Goal: Task Accomplishment & Management: Manage account settings

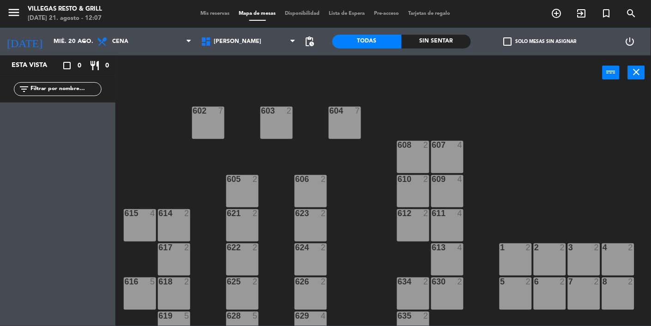
click at [56, 47] on input "mié. 20 ago." at bounding box center [88, 41] width 79 height 17
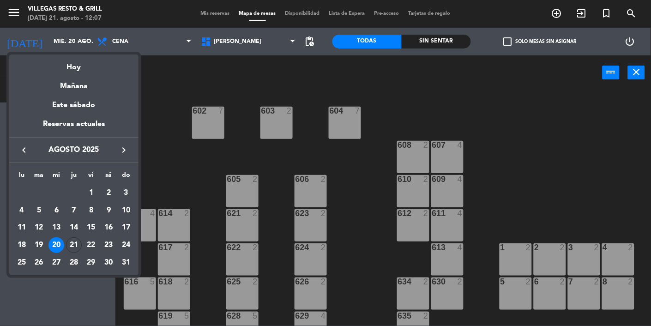
click at [102, 68] on div "Hoy" at bounding box center [73, 63] width 129 height 19
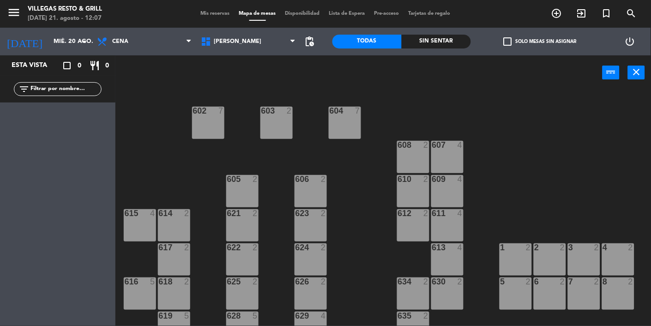
type input "jue. 21 ago."
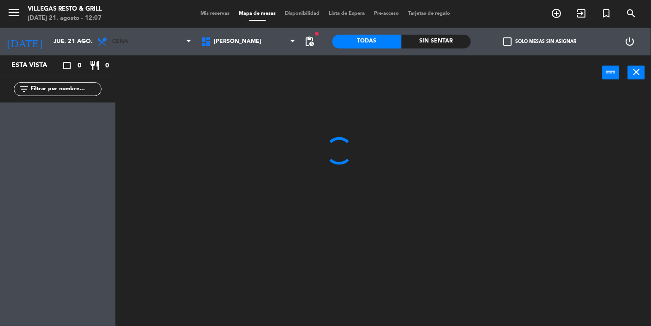
click at [162, 39] on span "Cena" at bounding box center [144, 41] width 104 height 20
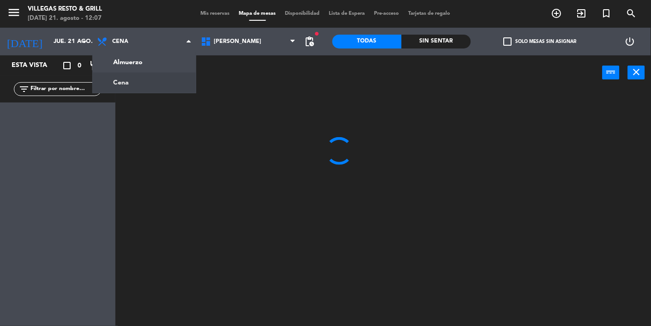
click at [153, 59] on ng-component "menu [PERSON_NAME] Resto & Grill [DATE] 21. agosto - 12:07 Mis reservas Mapa de…" at bounding box center [325, 163] width 651 height 326
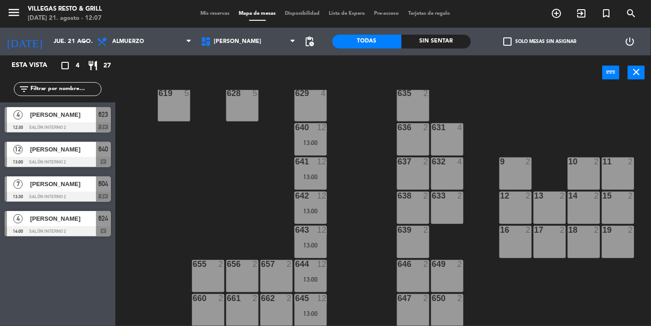
scroll to position [325, 0]
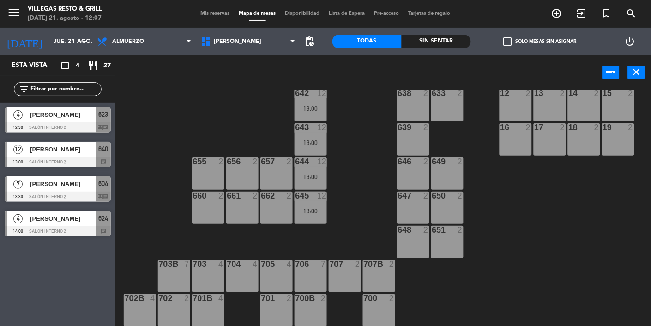
click at [105, 151] on span "640" at bounding box center [104, 149] width 10 height 11
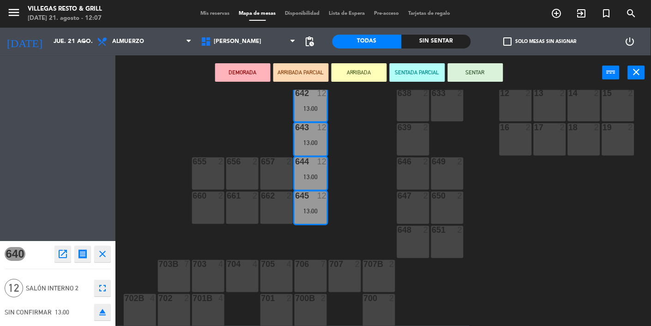
click at [449, 211] on div "650 2" at bounding box center [447, 208] width 32 height 32
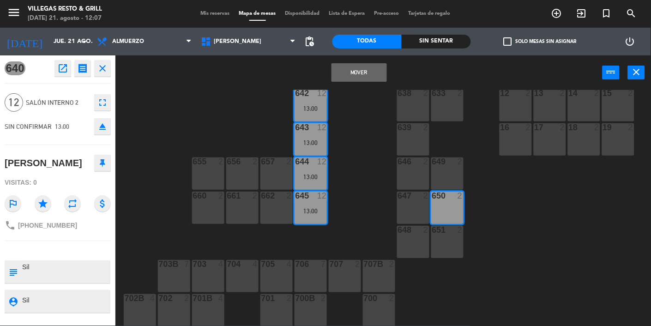
click at [352, 68] on button "Mover" at bounding box center [358, 72] width 55 height 18
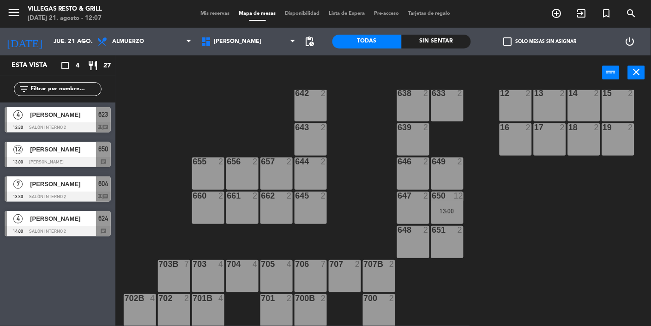
click at [73, 120] on div "[PERSON_NAME]" at bounding box center [62, 114] width 67 height 15
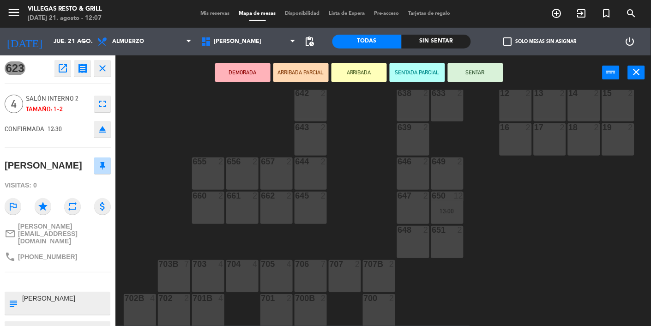
click at [148, 198] on div "602 7 603 2 604 7 13:30 608 2 607 4 605 2 606 2 610 2 609 4 621 2 623 4 12:30 6…" at bounding box center [386, 208] width 529 height 236
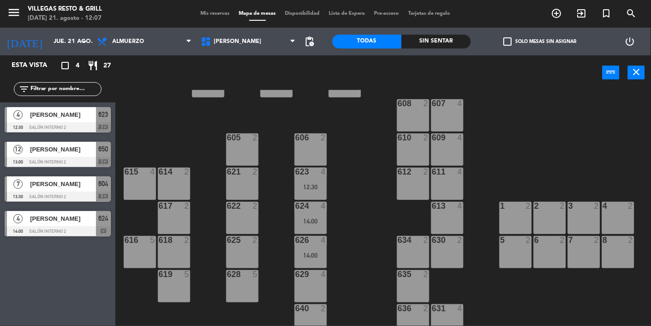
scroll to position [48, 0]
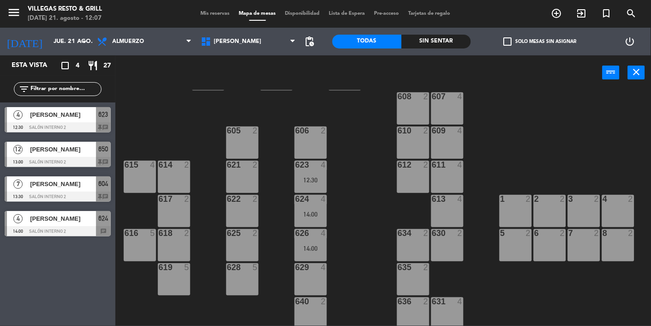
click at [80, 226] on div at bounding box center [58, 231] width 106 height 10
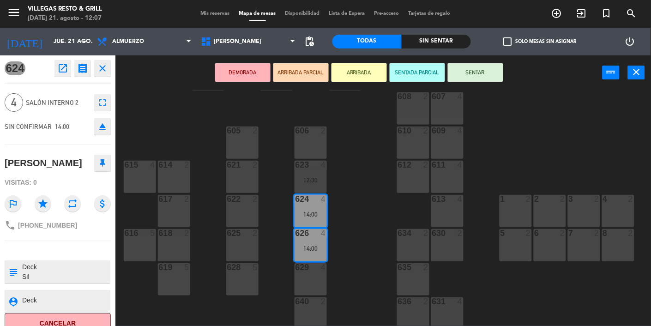
click at [608, 213] on div "4 2" at bounding box center [618, 211] width 32 height 32
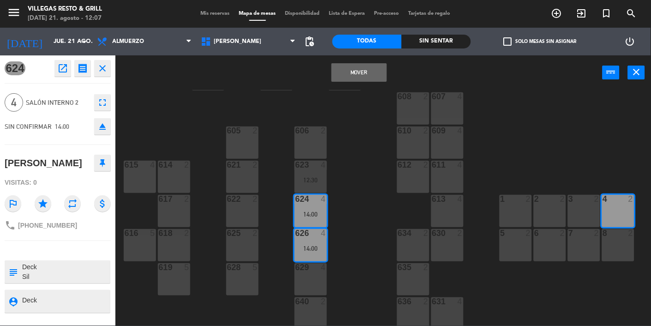
click at [359, 67] on button "Mover" at bounding box center [358, 72] width 55 height 18
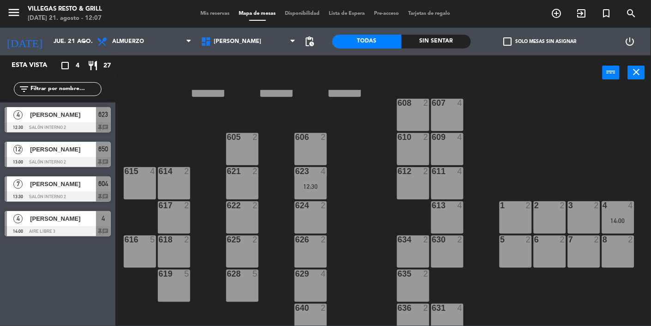
scroll to position [0, 0]
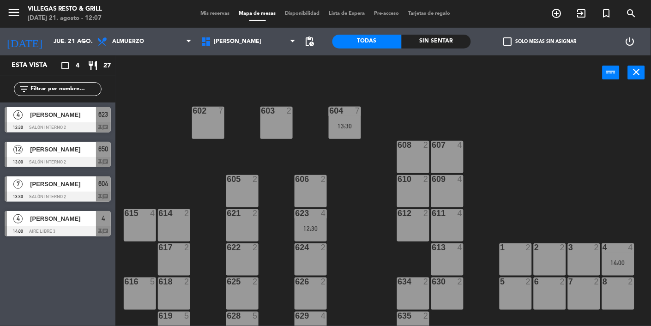
click at [62, 164] on div at bounding box center [58, 162] width 106 height 10
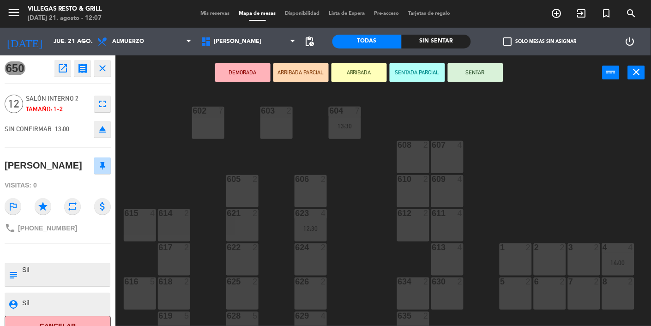
click at [180, 156] on div "602 7 603 2 604 7 13:30 608 2 607 4 605 2 606 2 610 2 609 4 621 2 623 4 12:30 6…" at bounding box center [386, 208] width 529 height 236
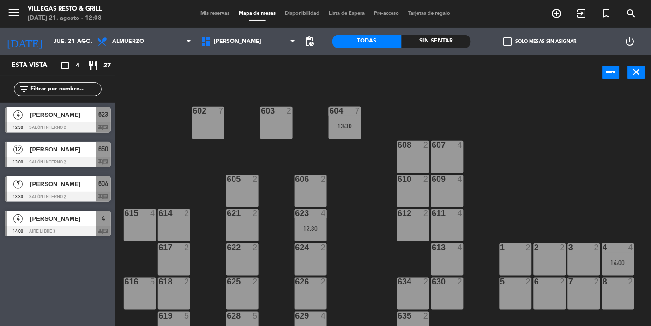
click at [213, 14] on span "Mis reservas" at bounding box center [215, 13] width 38 height 5
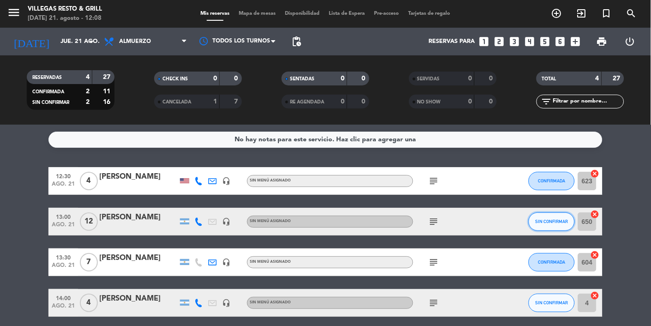
click at [549, 219] on span "SIN CONFIRMAR" at bounding box center [551, 221] width 33 height 5
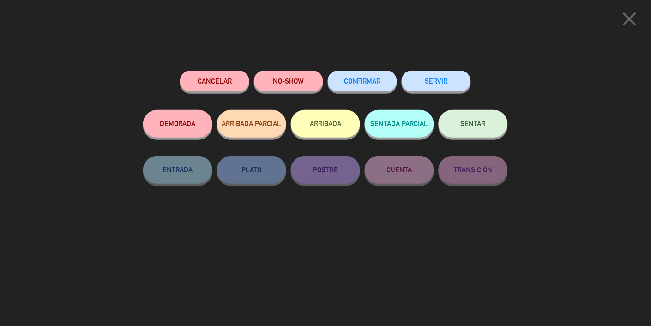
click at [361, 73] on button "CONFIRMAR" at bounding box center [362, 81] width 69 height 21
click at [367, 90] on button "CONFIRMAR" at bounding box center [362, 81] width 69 height 21
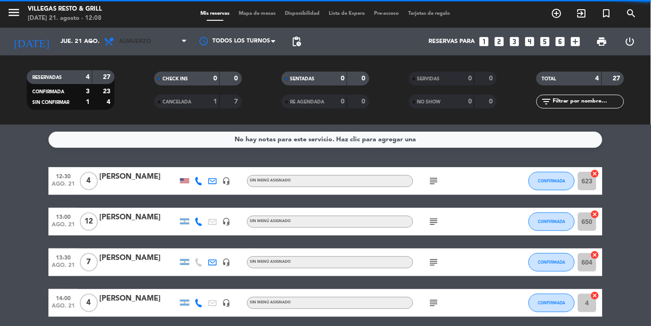
click at [152, 43] on span "Almuerzo" at bounding box center [145, 41] width 92 height 20
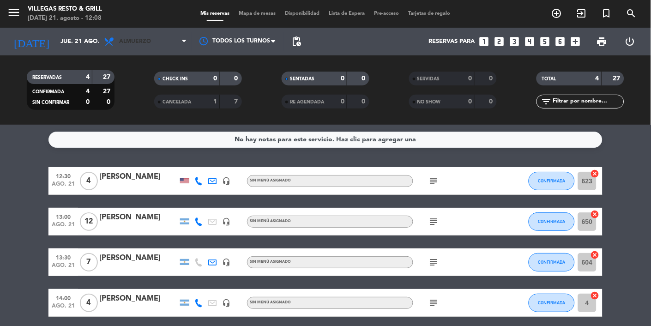
click at [137, 47] on span "Almuerzo" at bounding box center [145, 41] width 92 height 20
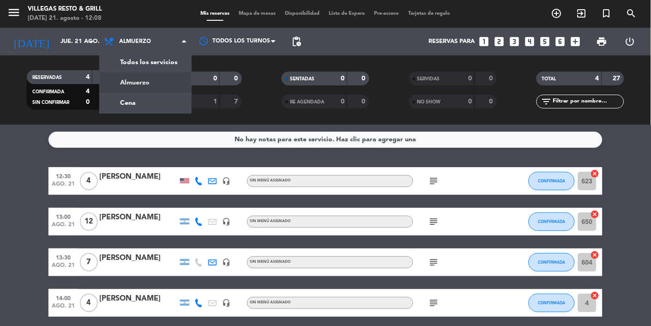
click at [142, 109] on div "menu [PERSON_NAME] Resto & Grill [DATE] 21. agosto - 12:08 Mis reservas Mapa de…" at bounding box center [325, 62] width 651 height 125
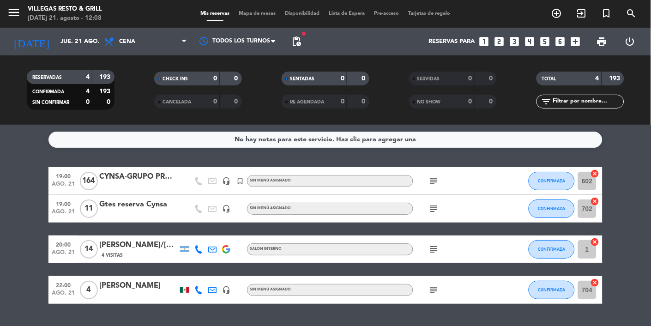
click at [79, 46] on input "jue. 21 ago." at bounding box center [95, 41] width 79 height 17
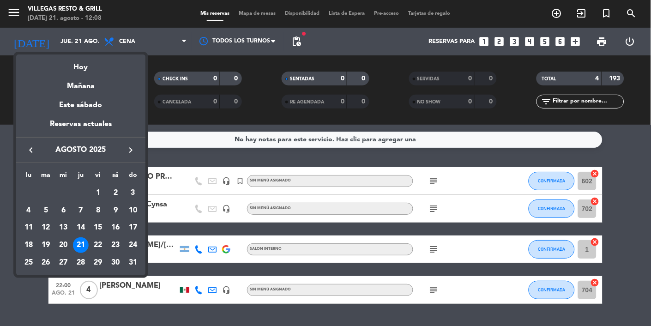
click at [105, 250] on td "22" at bounding box center [99, 245] width 18 height 18
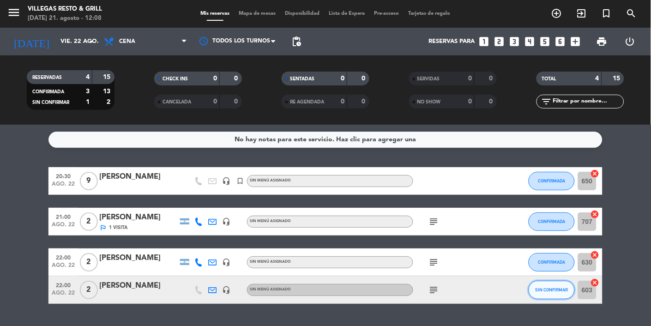
click at [551, 297] on button "SIN CONFIRMAR" at bounding box center [551, 290] width 46 height 18
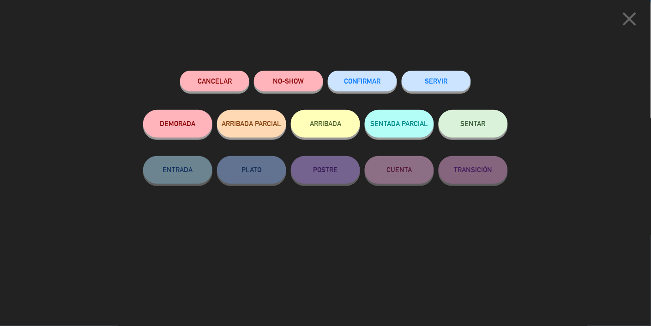
click at [367, 85] on span "CONFIRMAR" at bounding box center [362, 81] width 37 height 8
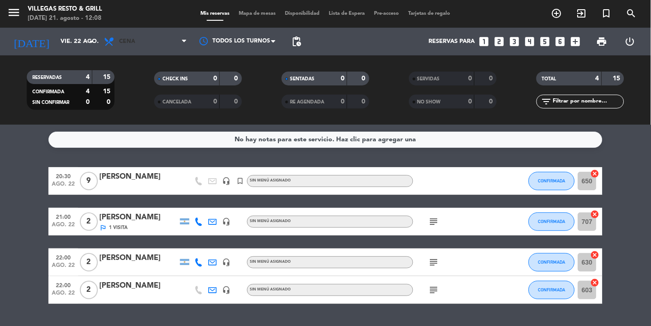
click at [148, 33] on span "Cena" at bounding box center [145, 41] width 92 height 20
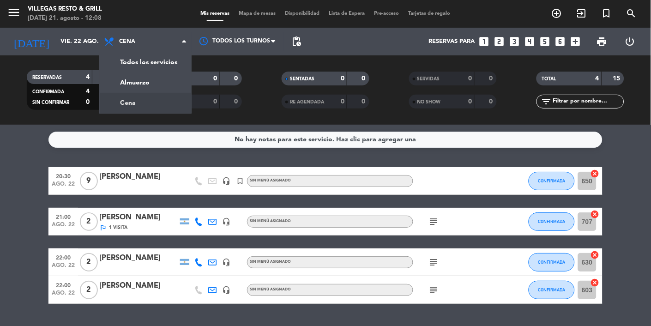
click at [157, 88] on div "menu [PERSON_NAME] Resto & Grill [DATE] 21. agosto - 12:08 Mis reservas Mapa de…" at bounding box center [325, 62] width 651 height 125
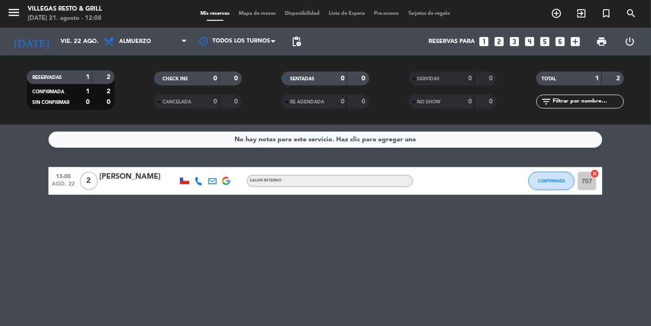
click at [70, 37] on input "vie. 22 ago." at bounding box center [95, 41] width 79 height 17
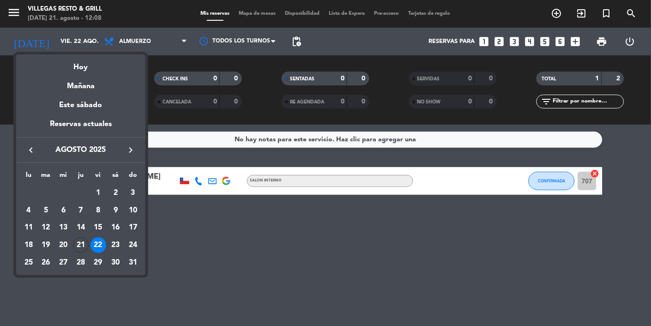
click at [120, 237] on td "23" at bounding box center [116, 245] width 18 height 18
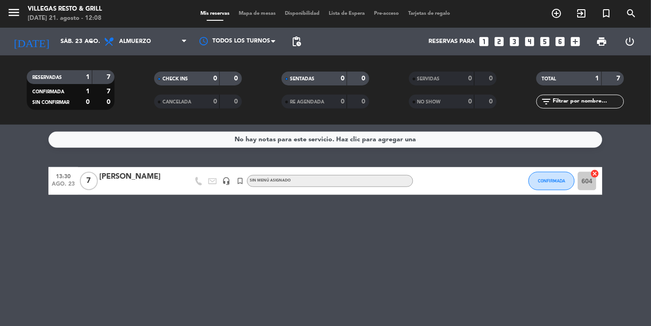
click at [56, 41] on input "sáb. 23 ago." at bounding box center [95, 41] width 79 height 17
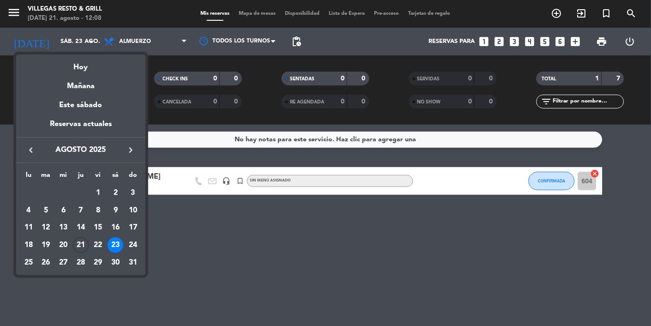
click at [184, 46] on div at bounding box center [325, 163] width 651 height 326
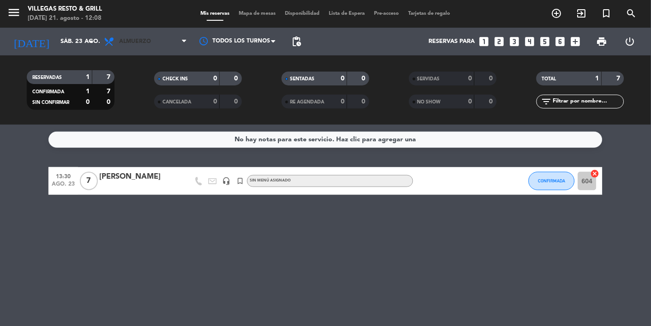
click at [161, 43] on span "Almuerzo" at bounding box center [145, 41] width 92 height 20
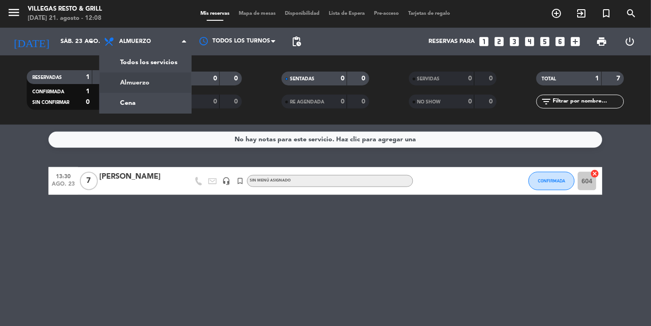
click at [155, 105] on div "menu [PERSON_NAME] Resto & Grill [DATE] 21. agosto - 12:08 Mis reservas Mapa de…" at bounding box center [325, 62] width 651 height 125
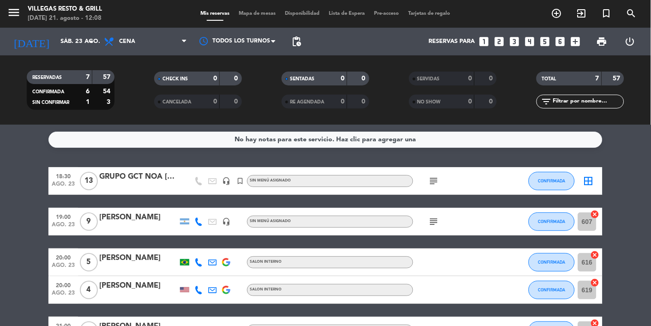
scroll to position [88, 0]
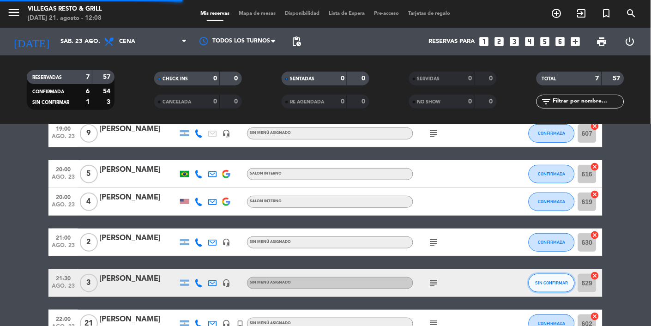
click at [548, 288] on button "SIN CONFIRMAR" at bounding box center [551, 283] width 46 height 18
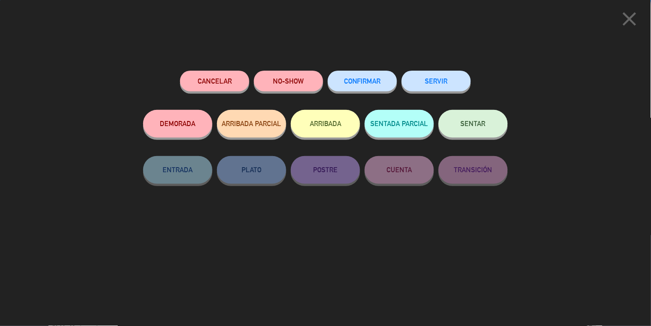
click at [356, 74] on button "CONFIRMAR" at bounding box center [362, 81] width 69 height 21
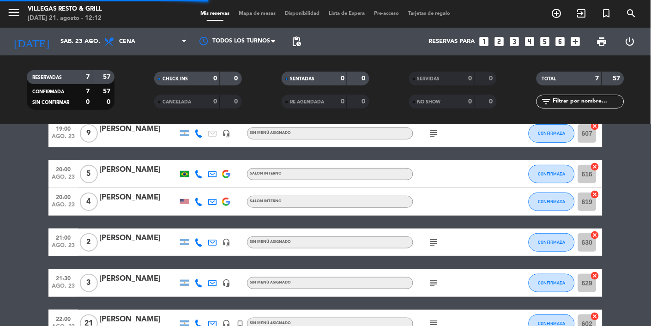
scroll to position [0, 0]
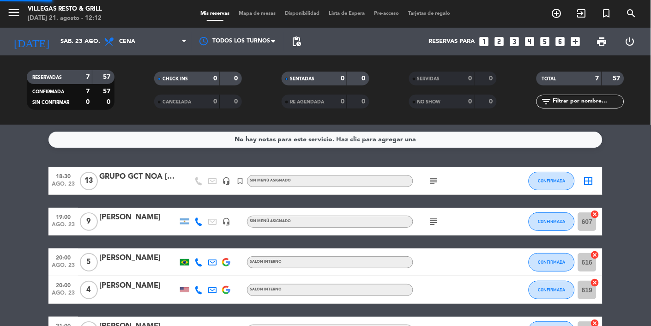
click at [437, 176] on icon "subject" at bounding box center [433, 180] width 11 height 11
click at [143, 42] on span "Cena" at bounding box center [145, 41] width 92 height 20
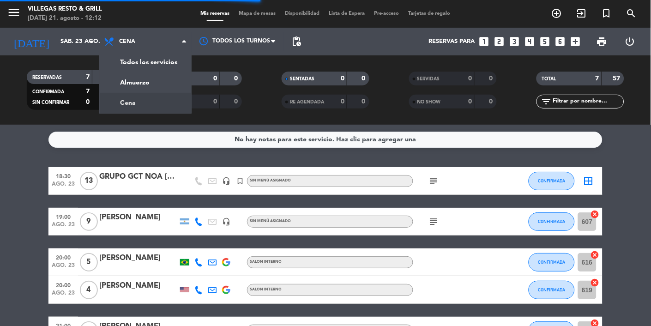
click at [68, 49] on input "sáb. 23 ago." at bounding box center [95, 41] width 79 height 17
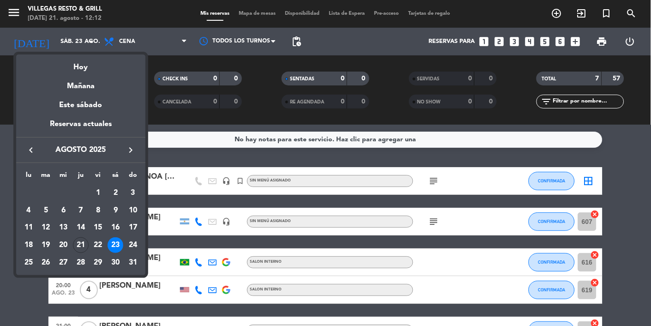
click at [134, 250] on div "24" at bounding box center [133, 245] width 16 height 16
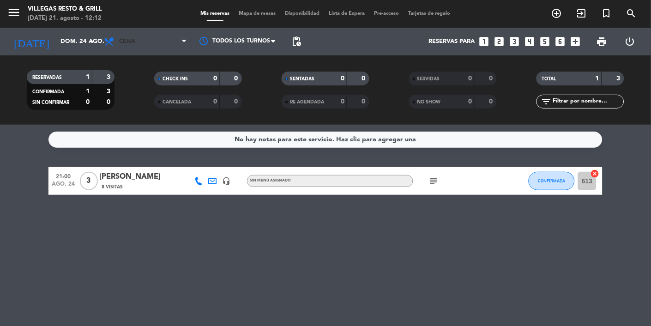
click at [140, 36] on span "Cena" at bounding box center [145, 41] width 92 height 20
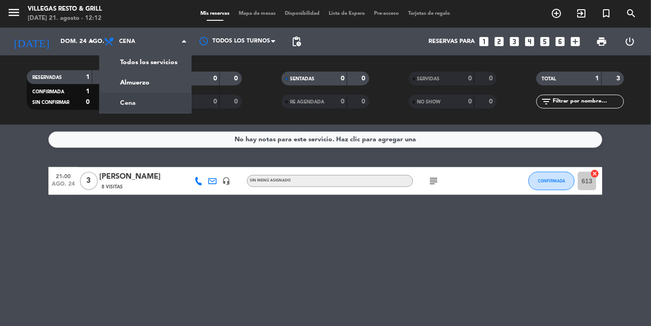
click at [129, 86] on div "menu [PERSON_NAME] Resto & Grill [DATE] 21. agosto - 12:12 Mis reservas Mapa de…" at bounding box center [325, 62] width 651 height 125
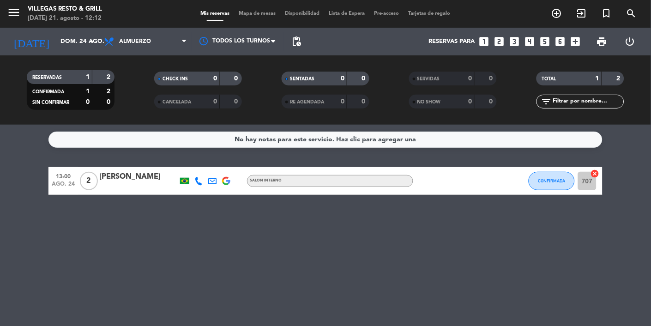
click at [58, 47] on input "dom. 24 ago." at bounding box center [95, 41] width 79 height 17
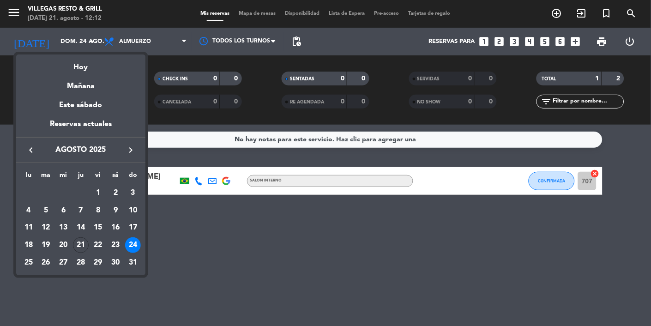
click at [85, 251] on div "21" at bounding box center [81, 245] width 16 height 16
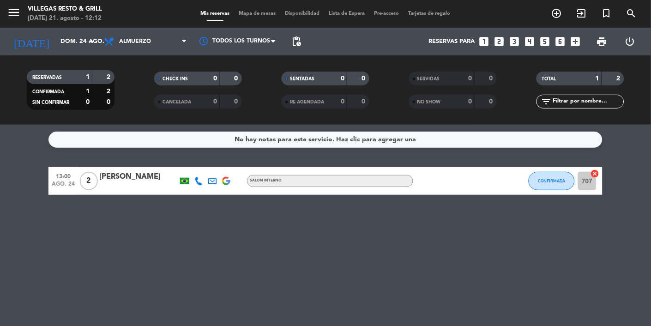
type input "jue. 21 ago."
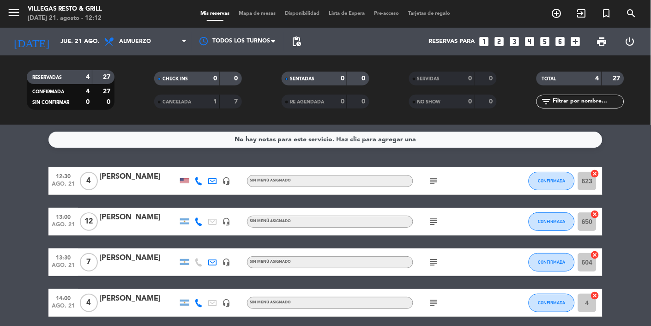
click at [437, 218] on icon "subject" at bounding box center [433, 221] width 11 height 11
click at [434, 258] on icon "subject" at bounding box center [433, 262] width 11 height 11
click at [433, 307] on icon "subject" at bounding box center [433, 302] width 11 height 11
click at [431, 305] on icon "subject" at bounding box center [433, 302] width 11 height 11
click at [430, 301] on icon "subject" at bounding box center [433, 302] width 11 height 11
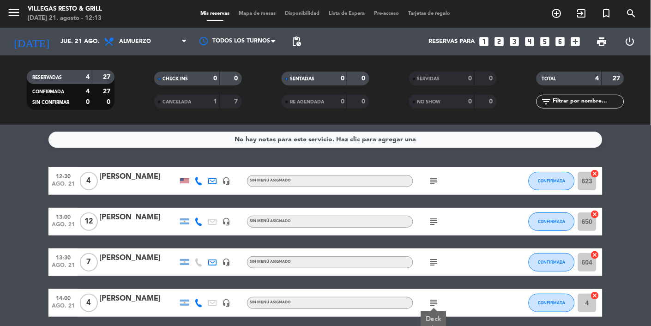
click at [432, 177] on icon "subject" at bounding box center [433, 180] width 11 height 11
click at [431, 325] on div "No hay notas para este servicio. Haz clic para agregar una 12:30 [DATE] 4 [PERS…" at bounding box center [325, 225] width 651 height 201
click at [649, 141] on service-notes "No hay notas para este servicio. Haz clic para agregar una" at bounding box center [325, 140] width 651 height 16
click at [145, 178] on div "[PERSON_NAME]" at bounding box center [138, 177] width 78 height 12
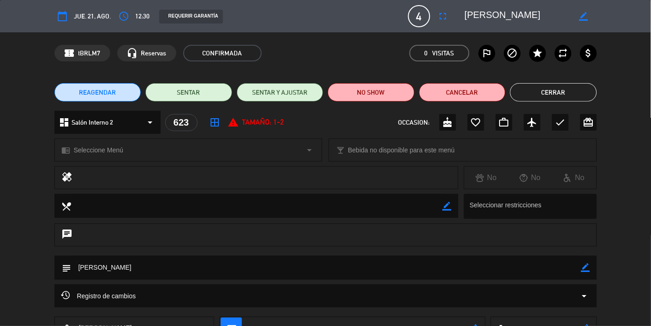
click at [569, 93] on button "Cerrar" at bounding box center [553, 92] width 87 height 18
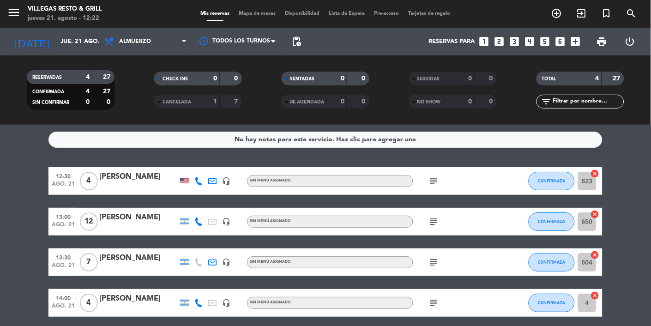
click at [437, 221] on icon "subject" at bounding box center [433, 221] width 11 height 11
click at [273, 325] on div "No hay notas para este servicio. Haz clic para agregar una 12:30 [DATE] 4 [PERS…" at bounding box center [325, 225] width 651 height 201
click at [434, 182] on icon "subject" at bounding box center [433, 180] width 11 height 11
click at [436, 217] on icon "subject" at bounding box center [433, 221] width 11 height 11
click at [436, 260] on icon "subject" at bounding box center [433, 262] width 11 height 11
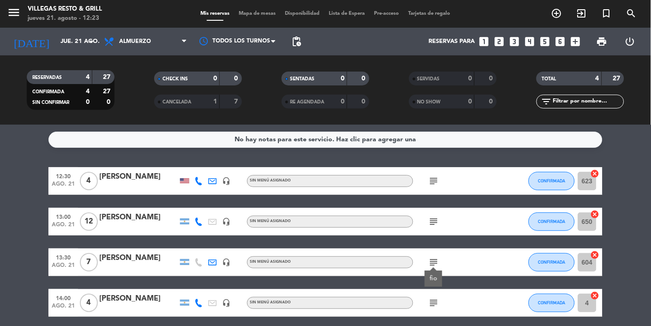
click at [437, 301] on icon "subject" at bounding box center [433, 302] width 11 height 11
click at [449, 325] on div "No hay notas para este servicio. Haz clic para agregar una 12:30 [DATE] 4 [PERS…" at bounding box center [325, 225] width 651 height 201
click at [265, 12] on span "Mapa de mesas" at bounding box center [257, 13] width 46 height 5
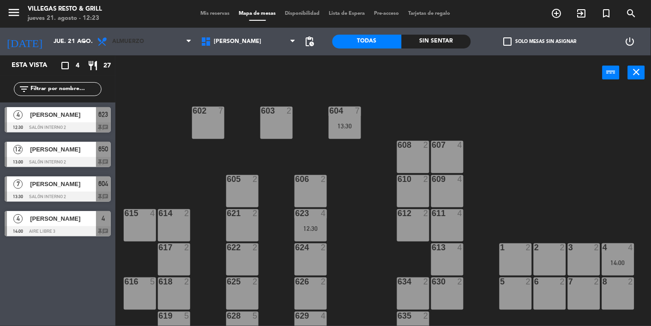
click at [118, 46] on span "Almuerzo" at bounding box center [144, 41] width 104 height 20
click at [62, 42] on input "jue. 21 ago." at bounding box center [88, 41] width 79 height 17
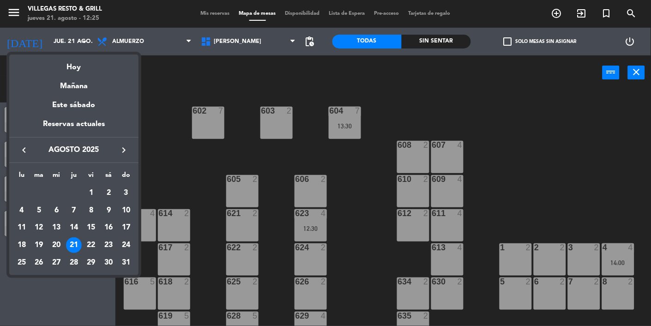
click at [114, 238] on td "23" at bounding box center [109, 245] width 18 height 18
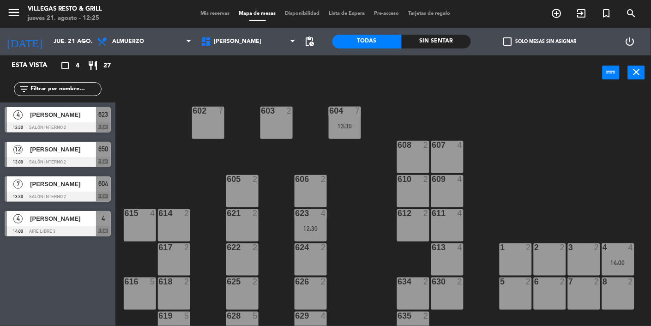
type input "sáb. 23 ago."
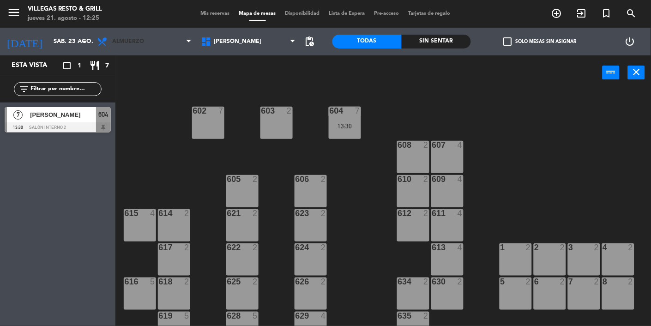
click at [137, 47] on span "Almuerzo" at bounding box center [144, 41] width 104 height 20
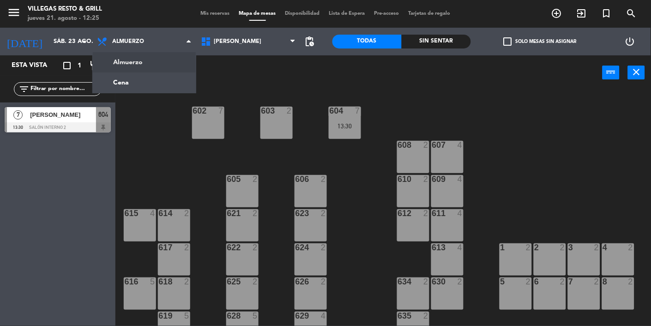
click at [162, 85] on ng-component "menu [PERSON_NAME] Resto & Grill [DATE] 21. agosto - 12:25 Mis reservas Mapa de…" at bounding box center [325, 191] width 651 height 383
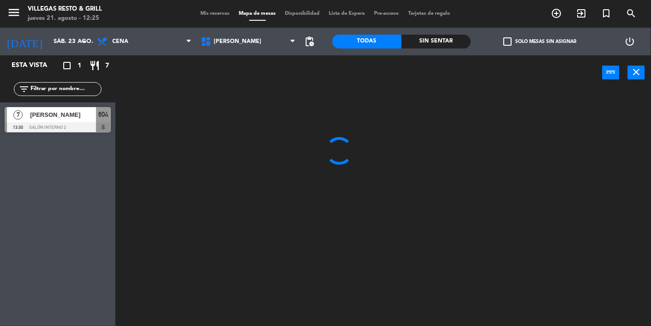
click at [221, 12] on span "Mis reservas" at bounding box center [215, 13] width 38 height 5
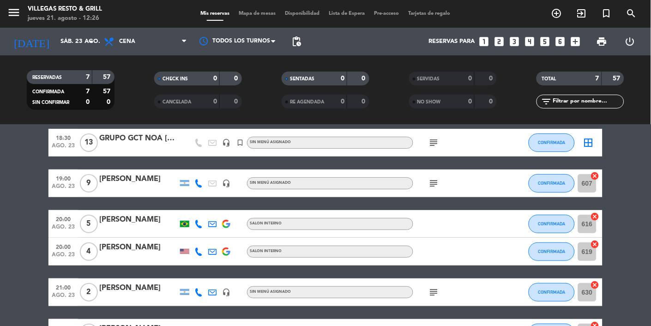
scroll to position [88, 0]
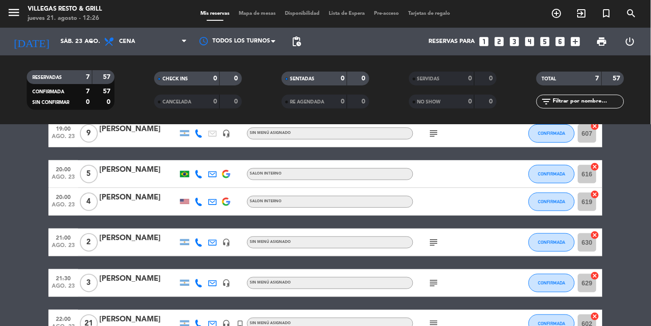
click at [434, 325] on icon "subject" at bounding box center [433, 323] width 11 height 11
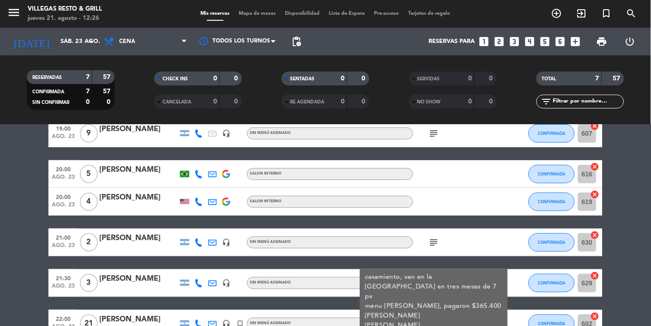
click at [622, 233] on bookings-row "18:30 [DATE] GRUPO GCT NOA [DATE] headset_mic turned_in_not Sin menú asignado s…" at bounding box center [325, 208] width 651 height 258
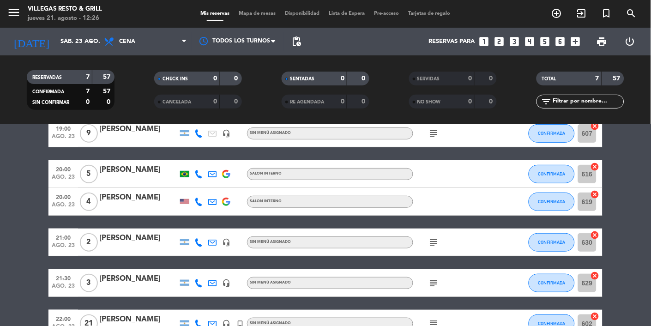
click at [429, 284] on icon "subject" at bounding box center [433, 282] width 11 height 11
click at [623, 218] on bookings-row "18:30 [DATE] GRUPO GCT NOA [DATE] headset_mic turned_in_not Sin menú asignado s…" at bounding box center [325, 208] width 651 height 258
click at [432, 242] on icon "subject" at bounding box center [433, 242] width 11 height 11
click at [615, 194] on bookings-row "18:30 [DATE] GRUPO GCT NOA [DATE] headset_mic turned_in_not Sin menú asignado s…" at bounding box center [325, 208] width 651 height 258
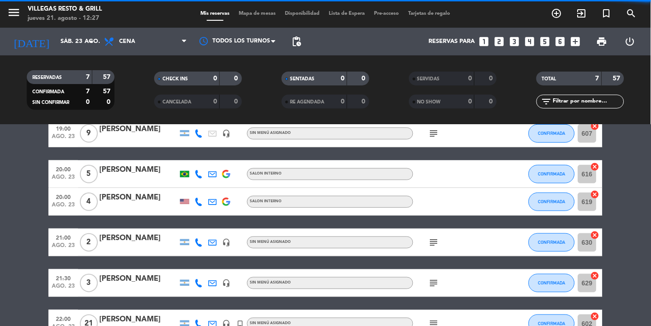
scroll to position [0, 0]
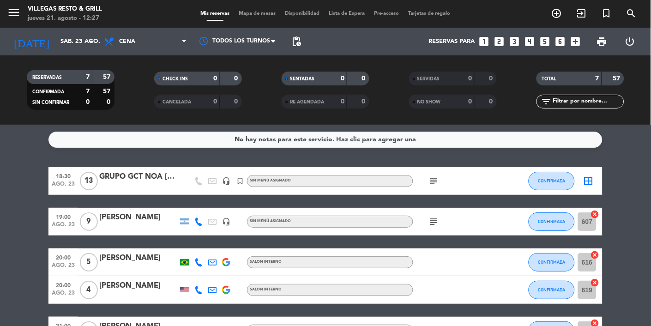
click at [65, 46] on input "sáb. 23 ago." at bounding box center [95, 41] width 79 height 17
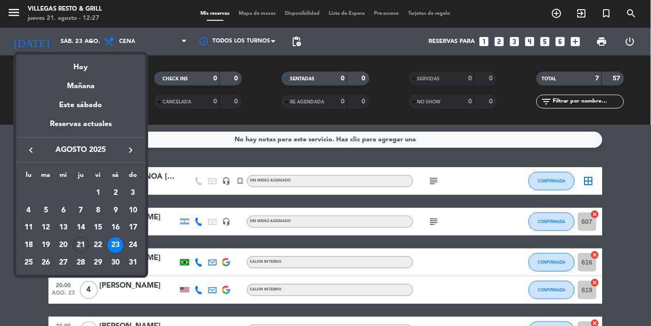
click at [106, 72] on div "Hoy" at bounding box center [80, 63] width 129 height 19
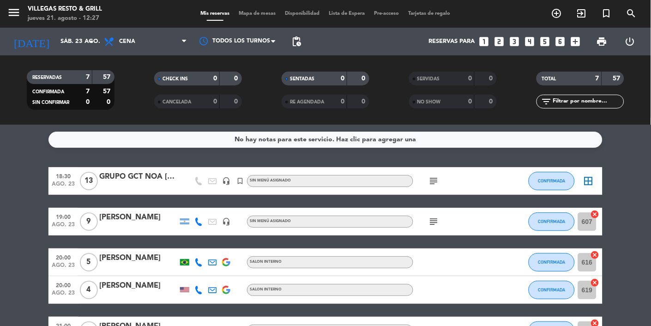
type input "jue. 21 ago."
click at [170, 45] on span "Cena" at bounding box center [145, 41] width 92 height 20
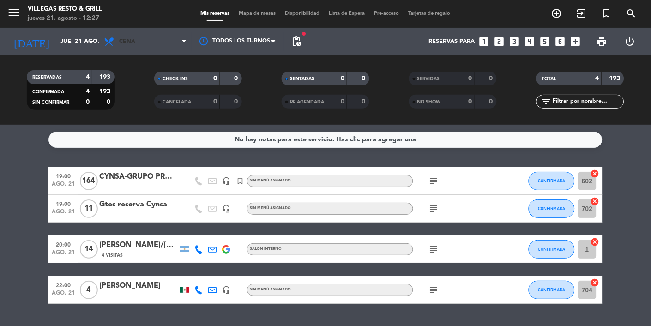
click at [162, 32] on span "Cena" at bounding box center [145, 41] width 92 height 20
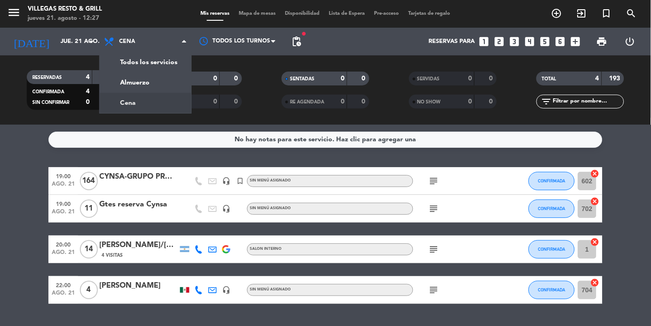
click at [167, 87] on div "menu [PERSON_NAME] Resto & Grill [DATE] 21. agosto - 12:27 Mis reservas Mapa de…" at bounding box center [325, 62] width 651 height 125
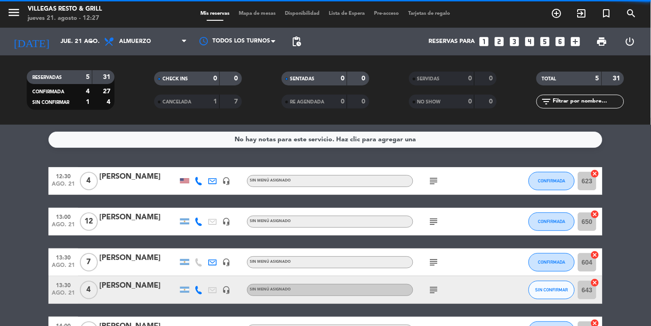
scroll to position [7, 0]
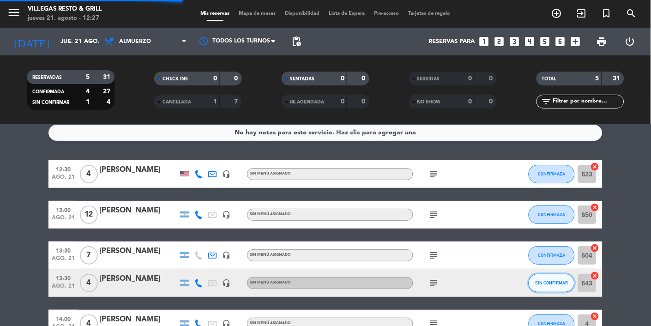
click at [546, 284] on span "SIN CONFIRMAR" at bounding box center [551, 282] width 33 height 5
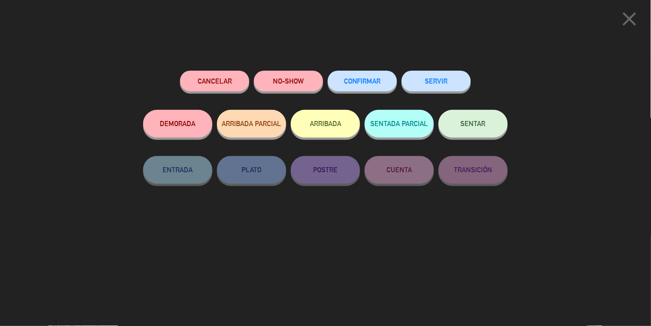
click at [362, 83] on span "CONFIRMAR" at bounding box center [362, 81] width 37 height 8
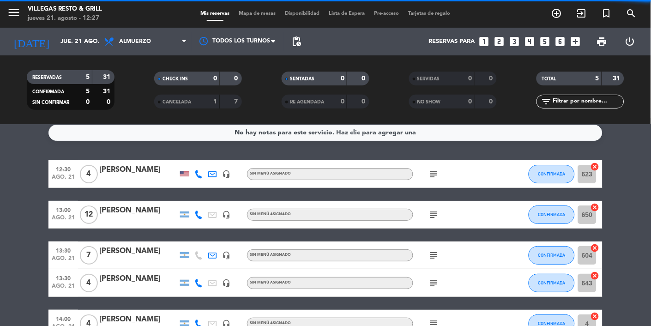
click at [580, 288] on input "643" at bounding box center [587, 283] width 18 height 18
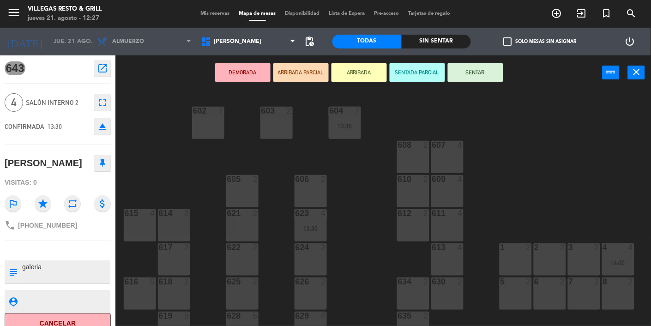
scroll to position [268, 0]
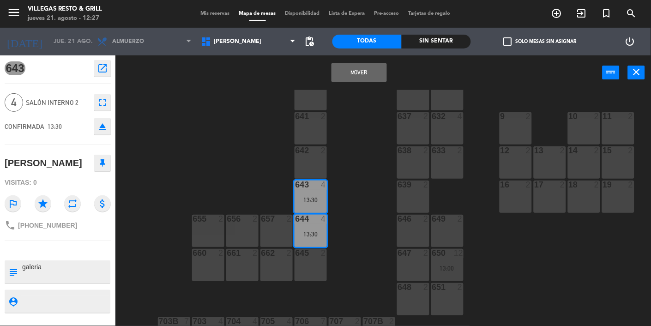
click at [351, 75] on button "Mover" at bounding box center [358, 72] width 55 height 18
